Goal: Transaction & Acquisition: Purchase product/service

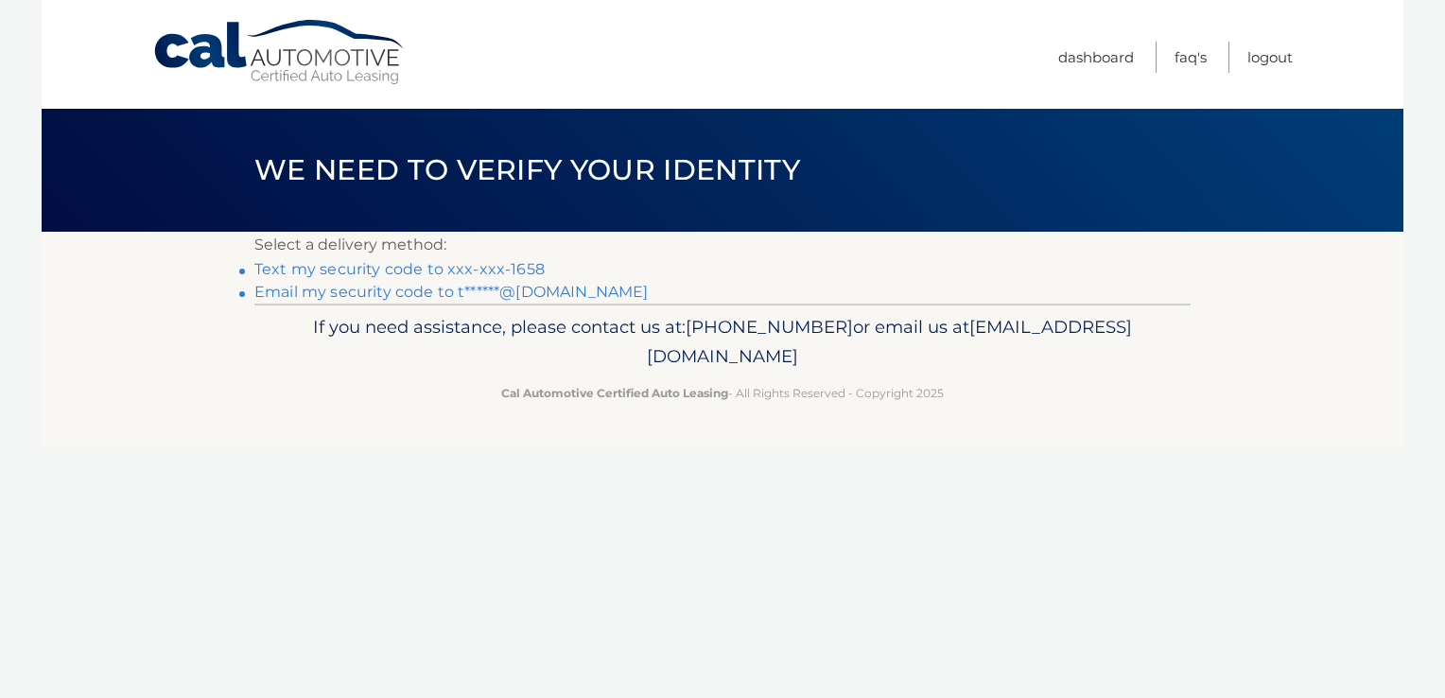
click at [452, 289] on link "Email my security code to t******@msn.com" at bounding box center [451, 292] width 394 height 18
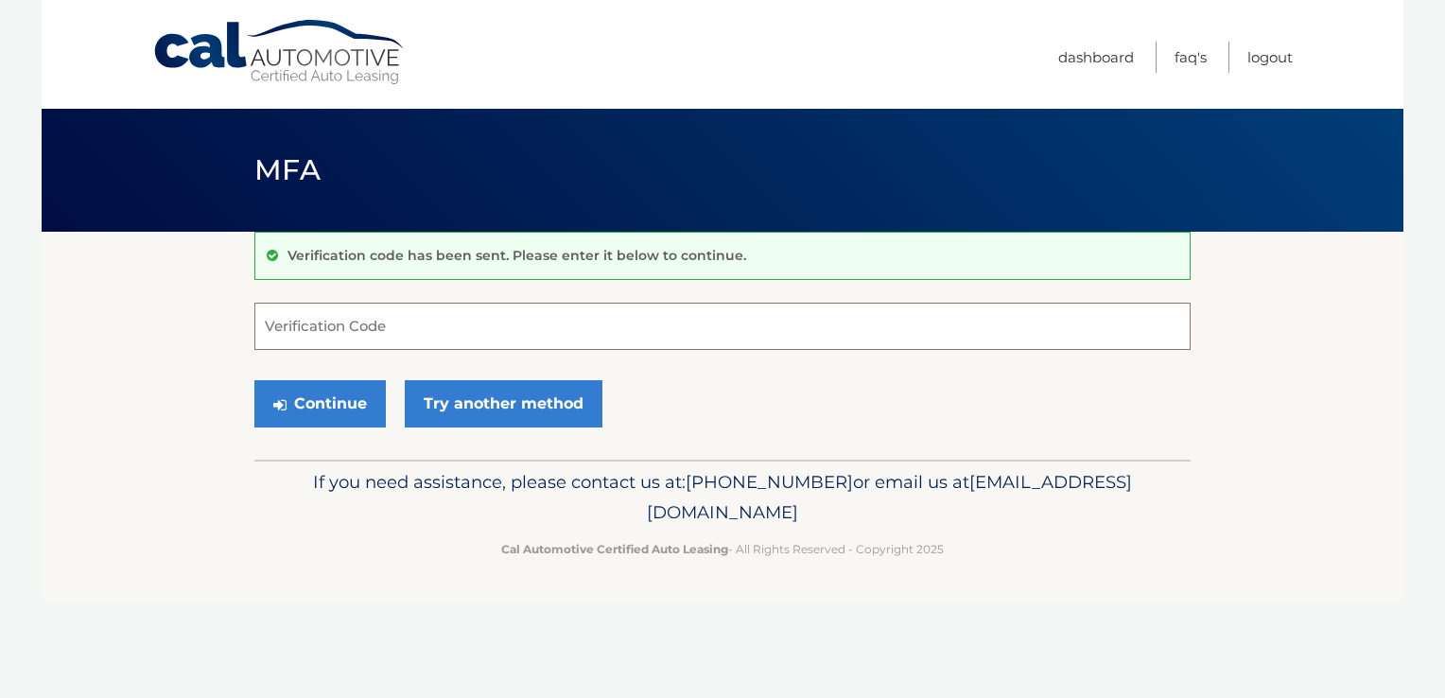
click at [778, 324] on input "Verification Code" at bounding box center [722, 326] width 936 height 47
type input "282757"
click at [279, 405] on icon "submit" at bounding box center [279, 404] width 13 height 15
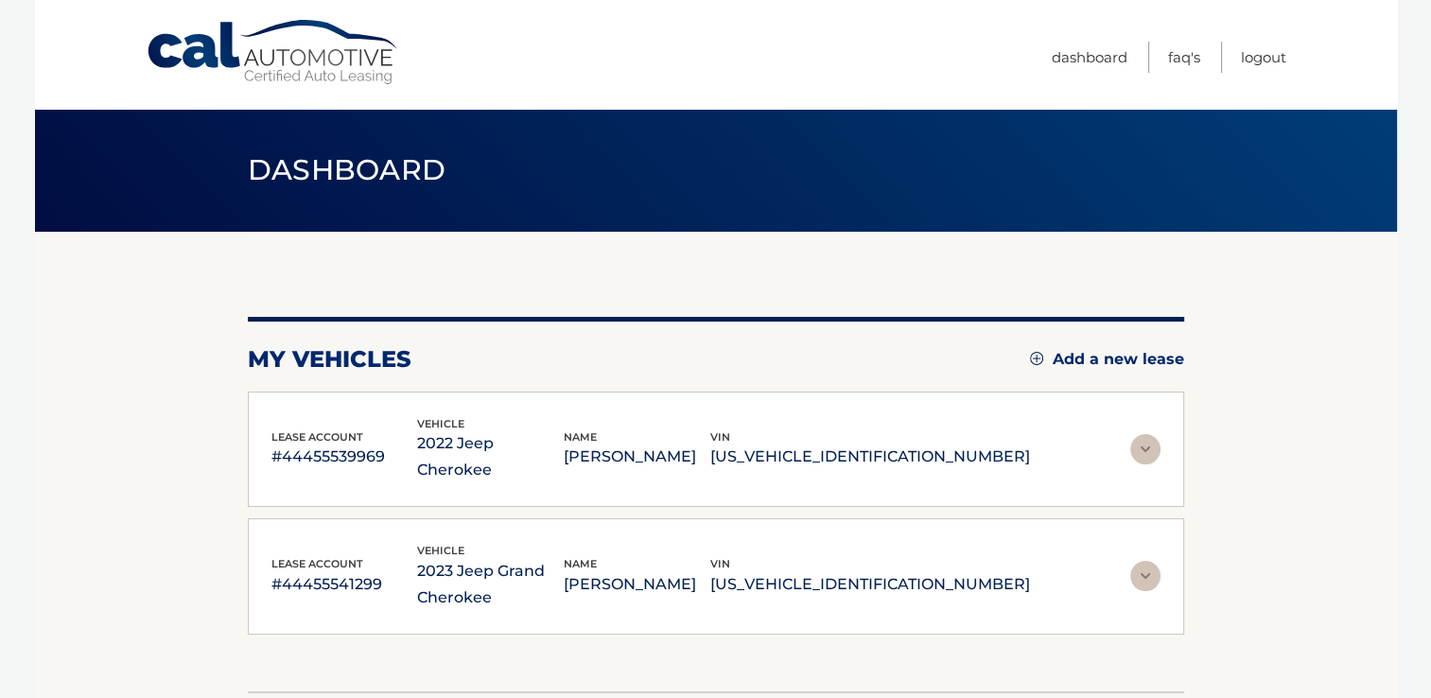
click at [1154, 438] on img at bounding box center [1145, 449] width 30 height 30
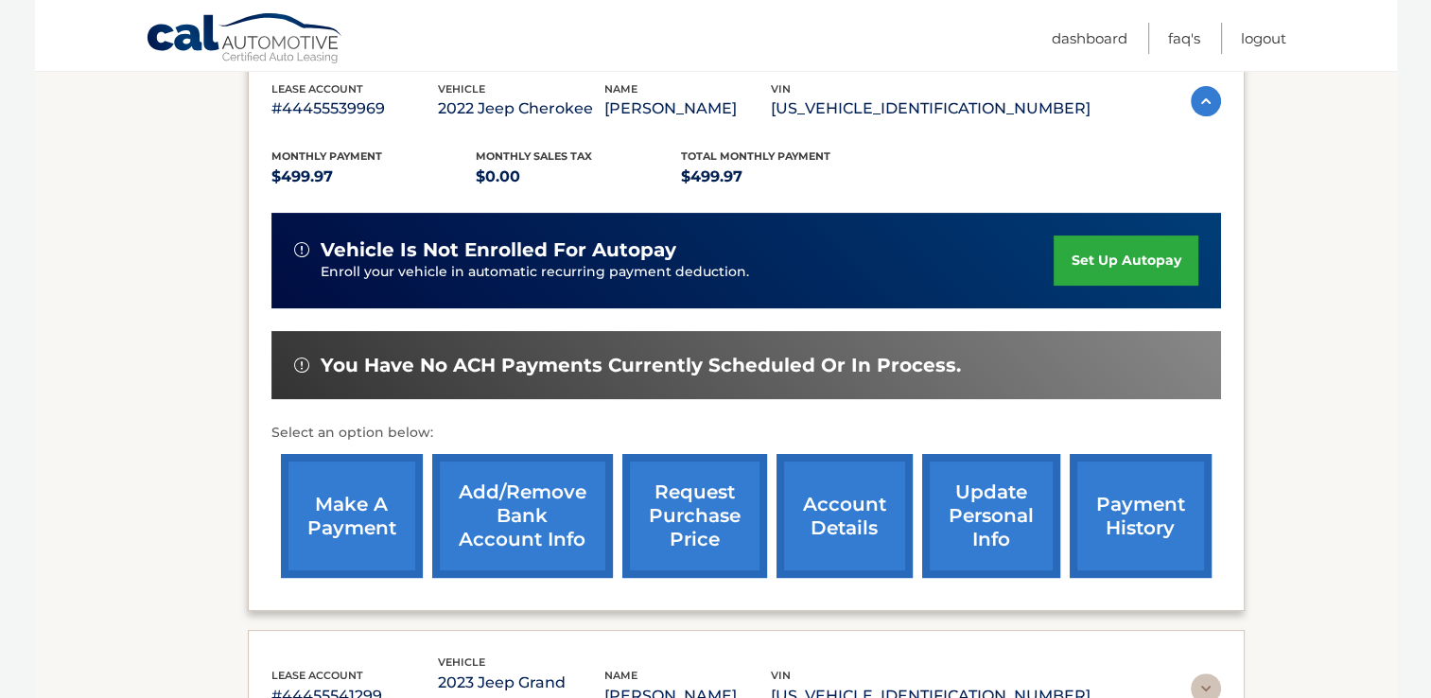
scroll to position [346, 0]
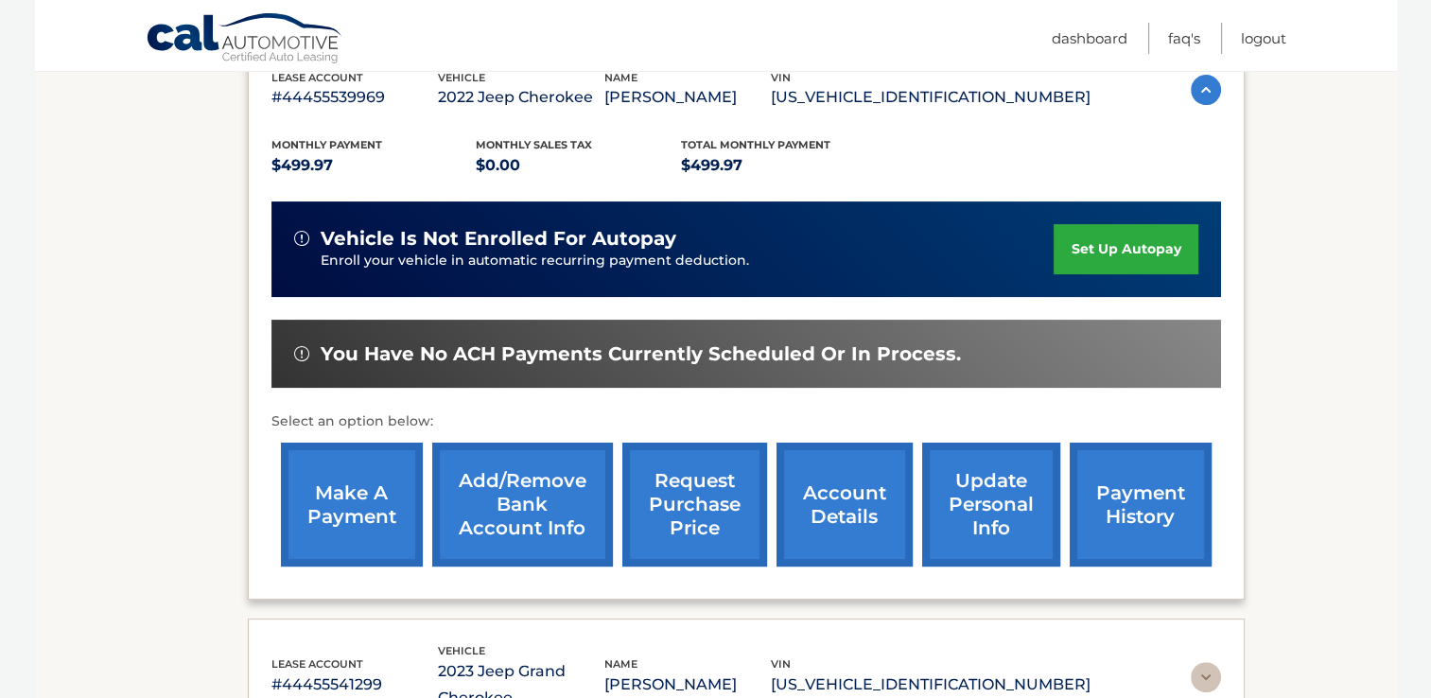
click at [320, 509] on link "make a payment" at bounding box center [352, 505] width 142 height 124
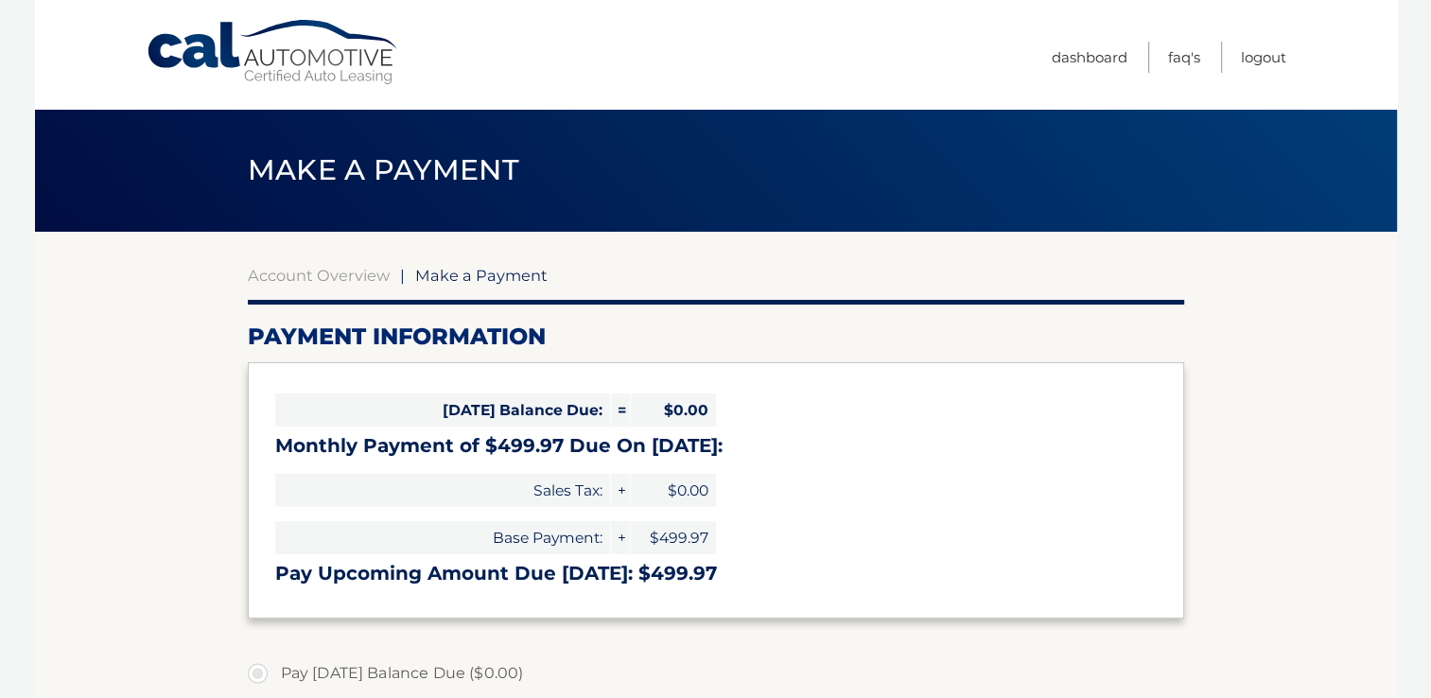
select select "ZjUyMDZlNjktYzUyMi00ZWMwLTkzYzEtM2Y3YWY0ZDYwNmI5"
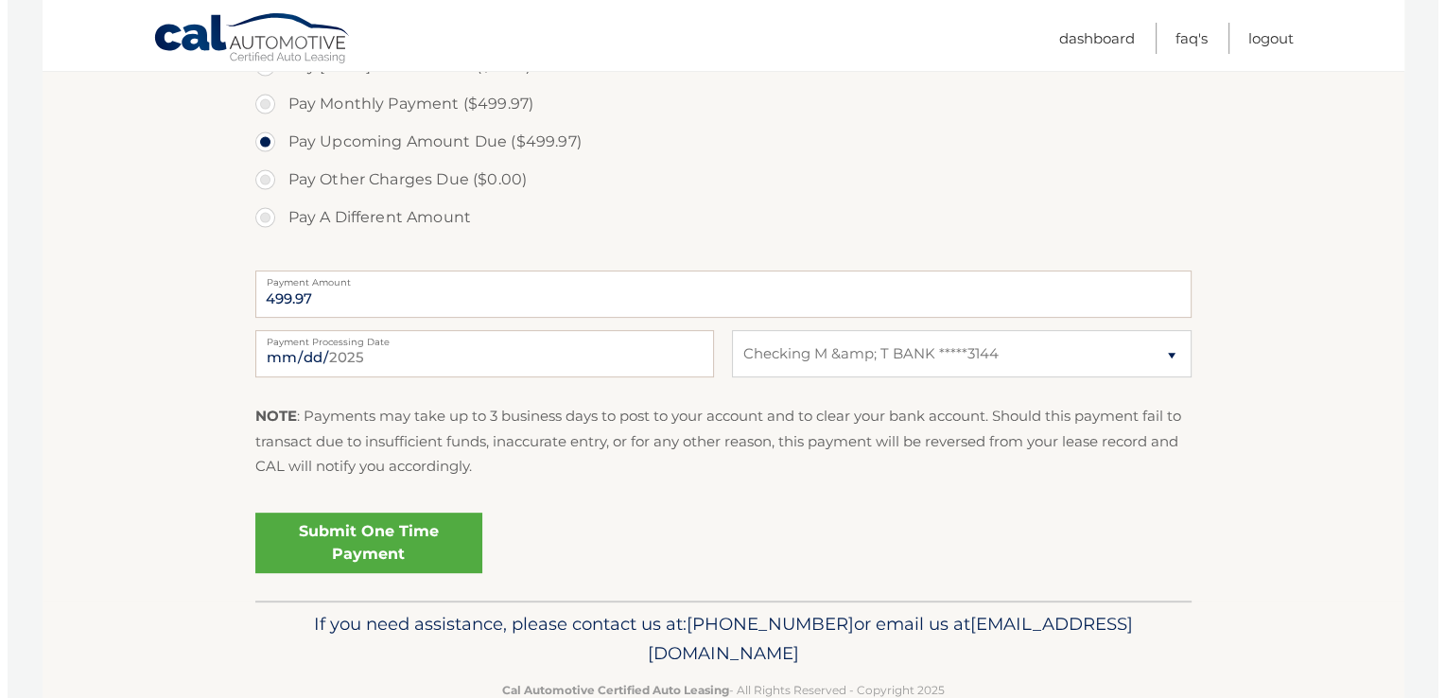
scroll to position [620, 0]
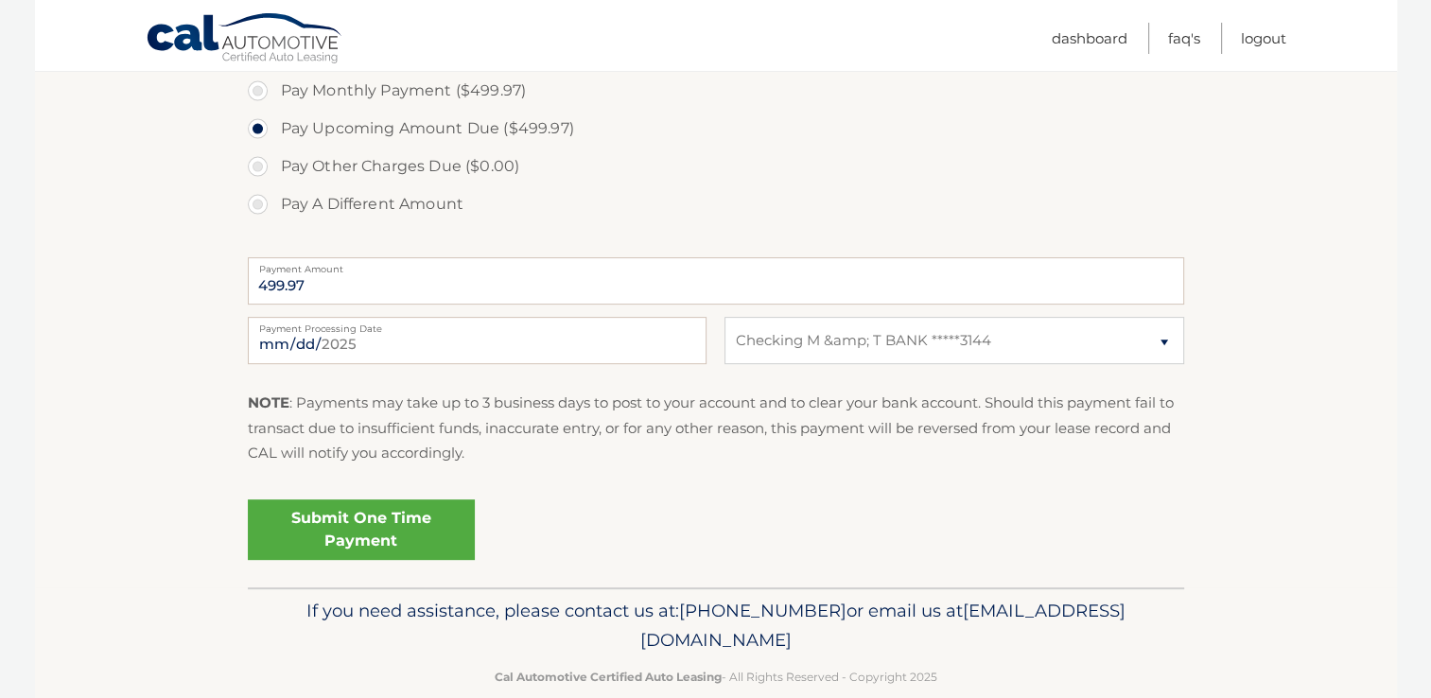
click at [399, 526] on link "Submit One Time Payment" at bounding box center [361, 529] width 227 height 61
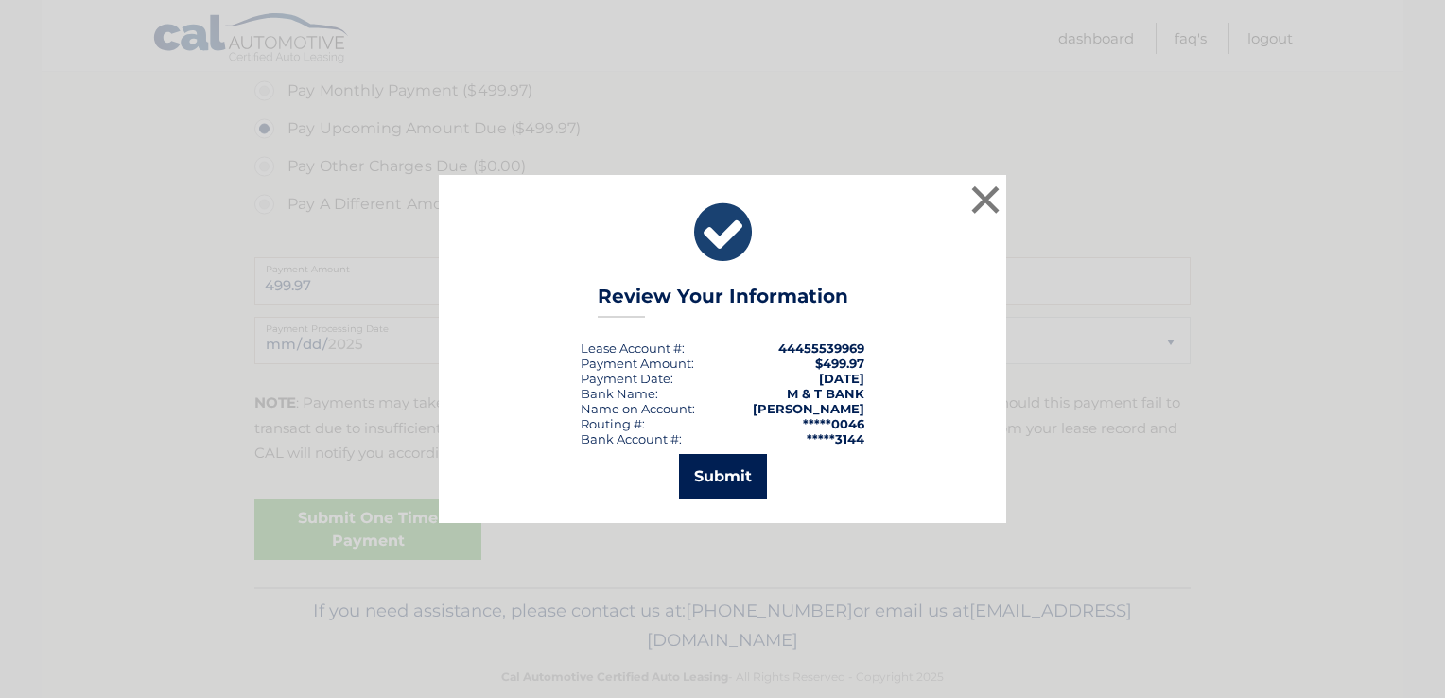
click at [715, 469] on button "Submit" at bounding box center [723, 476] width 88 height 45
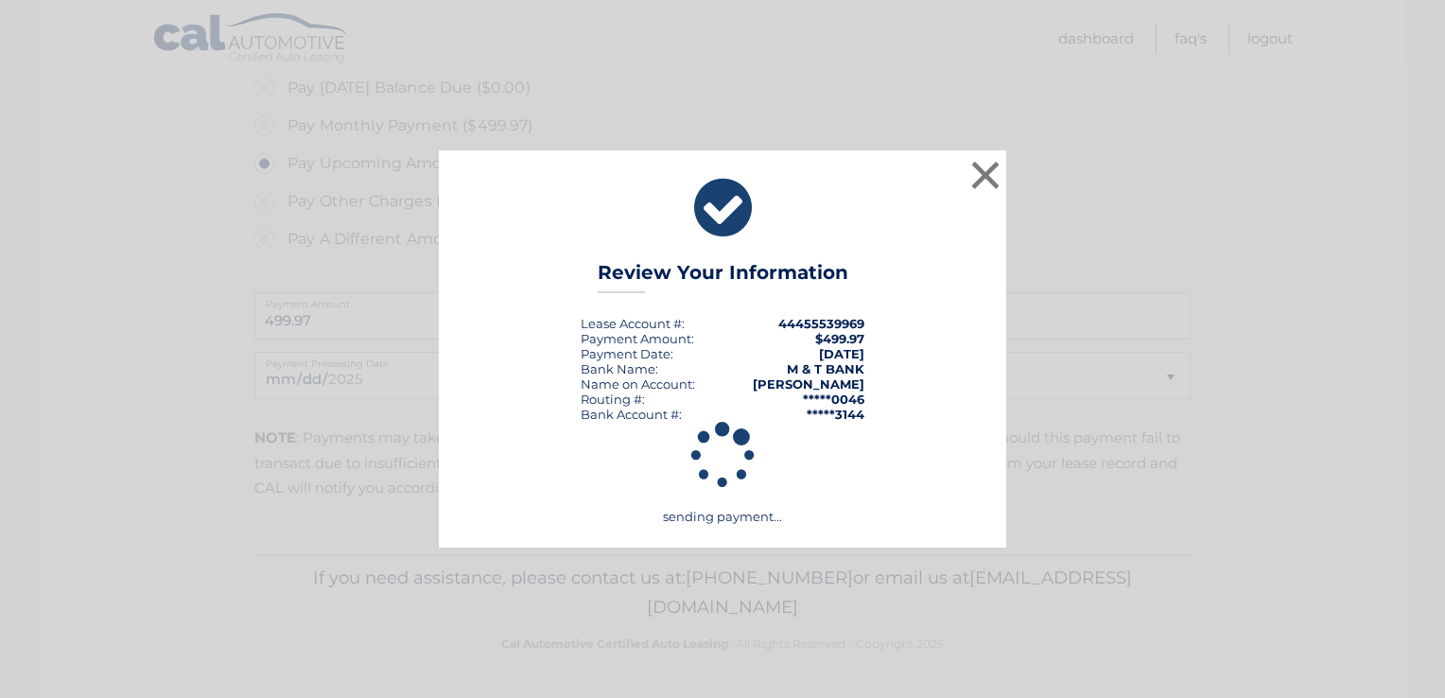
scroll to position [583, 0]
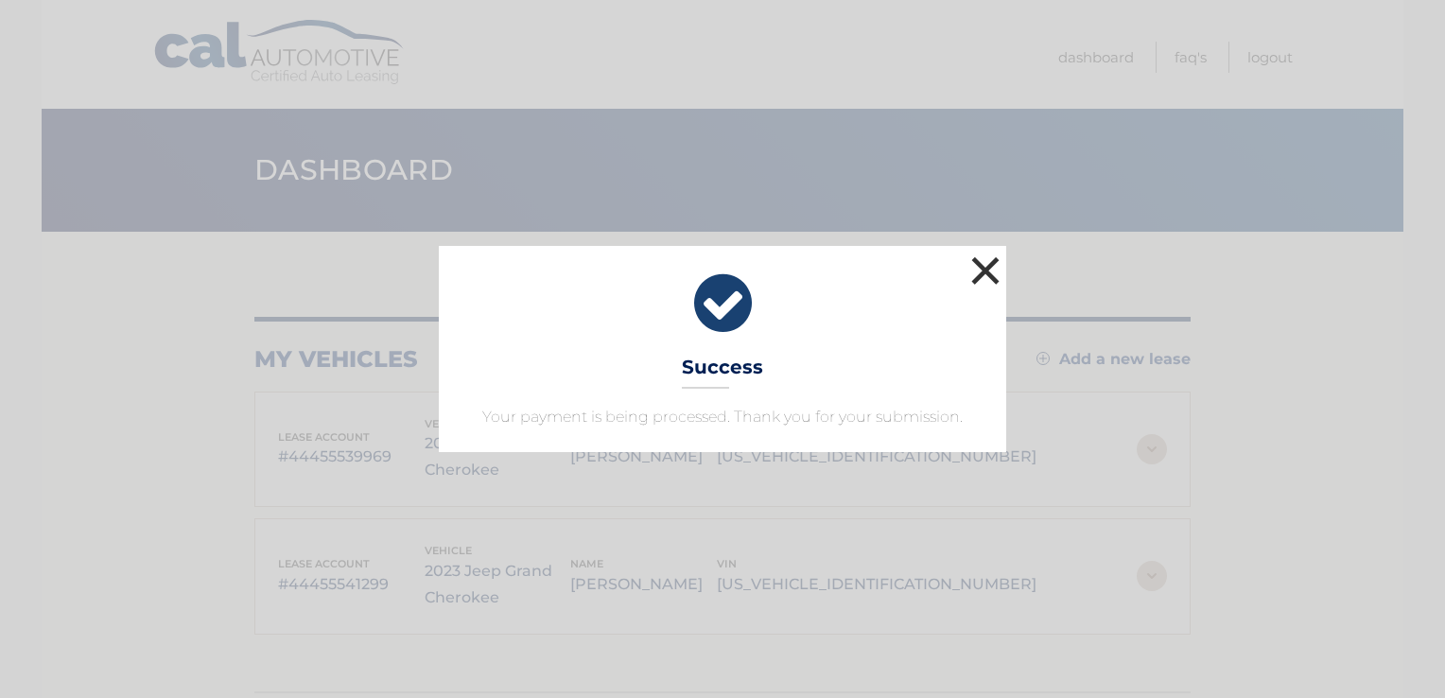
click at [985, 268] on button "×" at bounding box center [986, 271] width 38 height 38
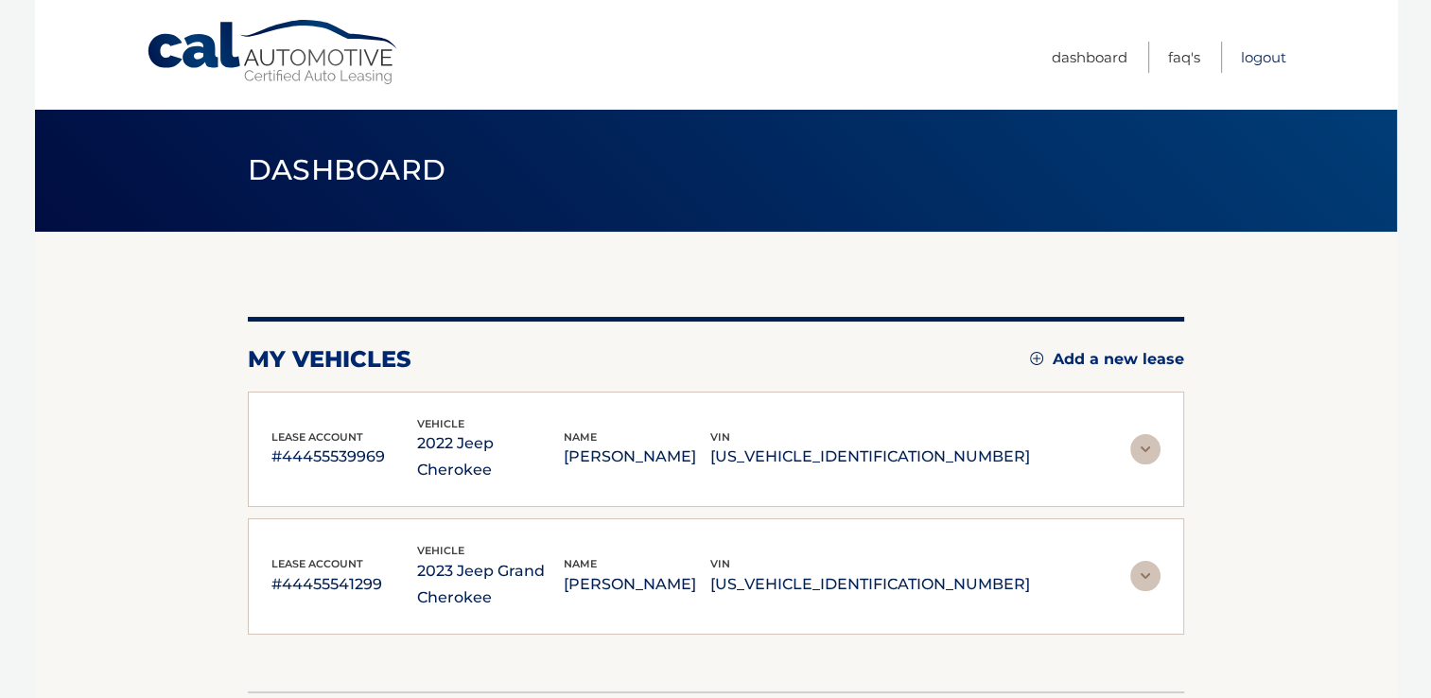
click at [1266, 58] on link "Logout" at bounding box center [1263, 57] width 45 height 31
